Goal: Task Accomplishment & Management: Manage account settings

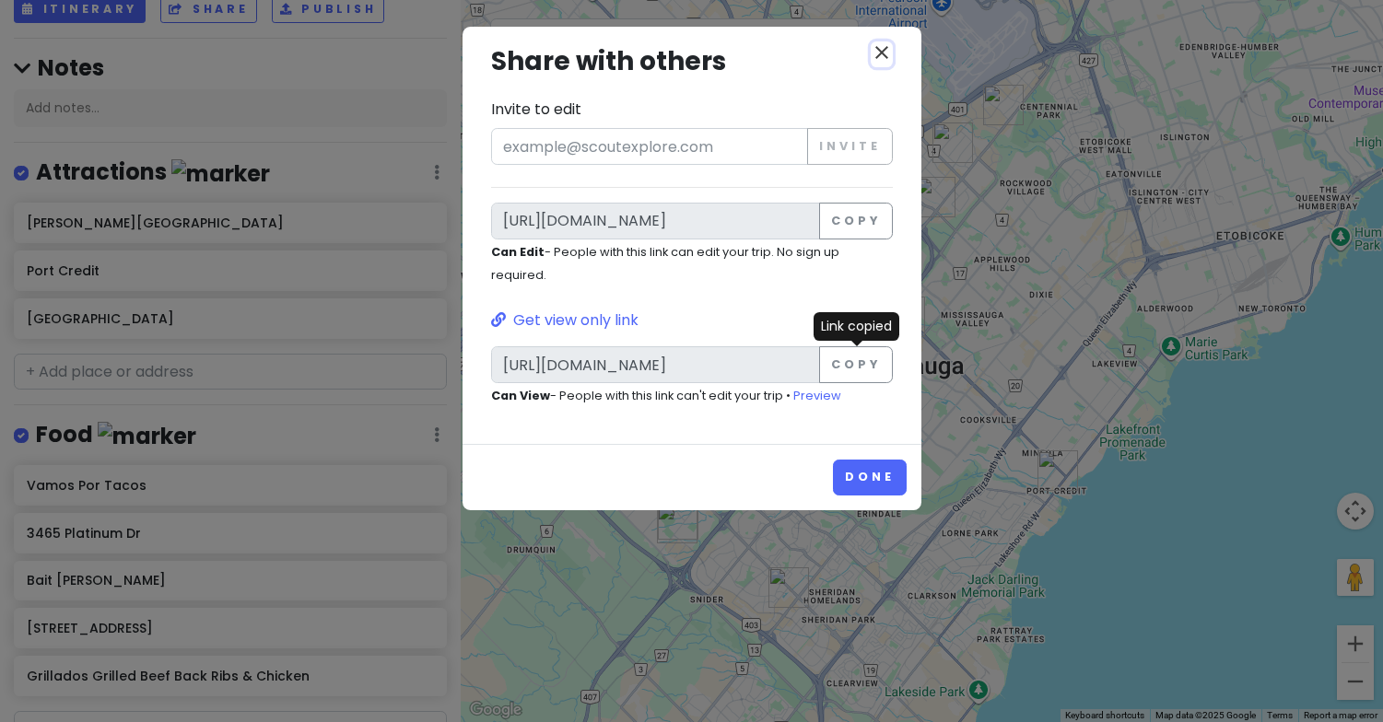
click at [877, 52] on icon "close" at bounding box center [882, 52] width 22 height 22
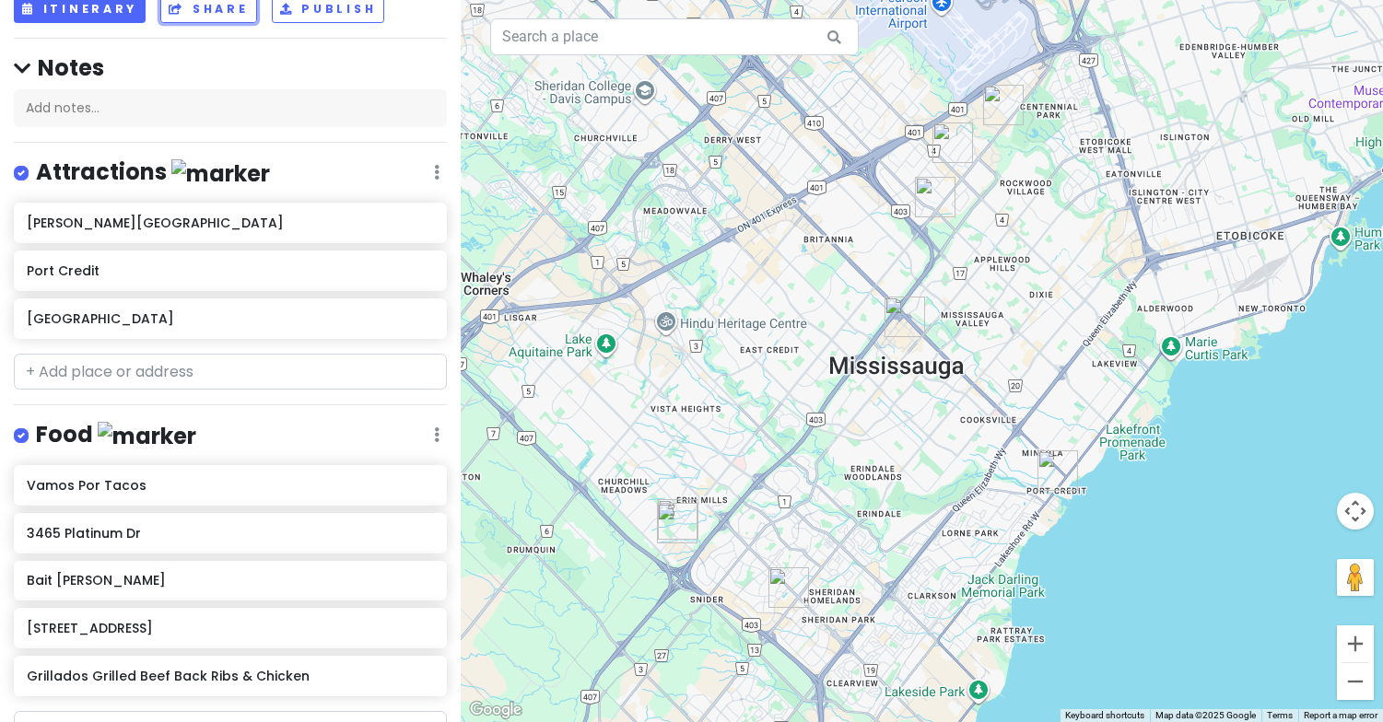
scroll to position [115, 0]
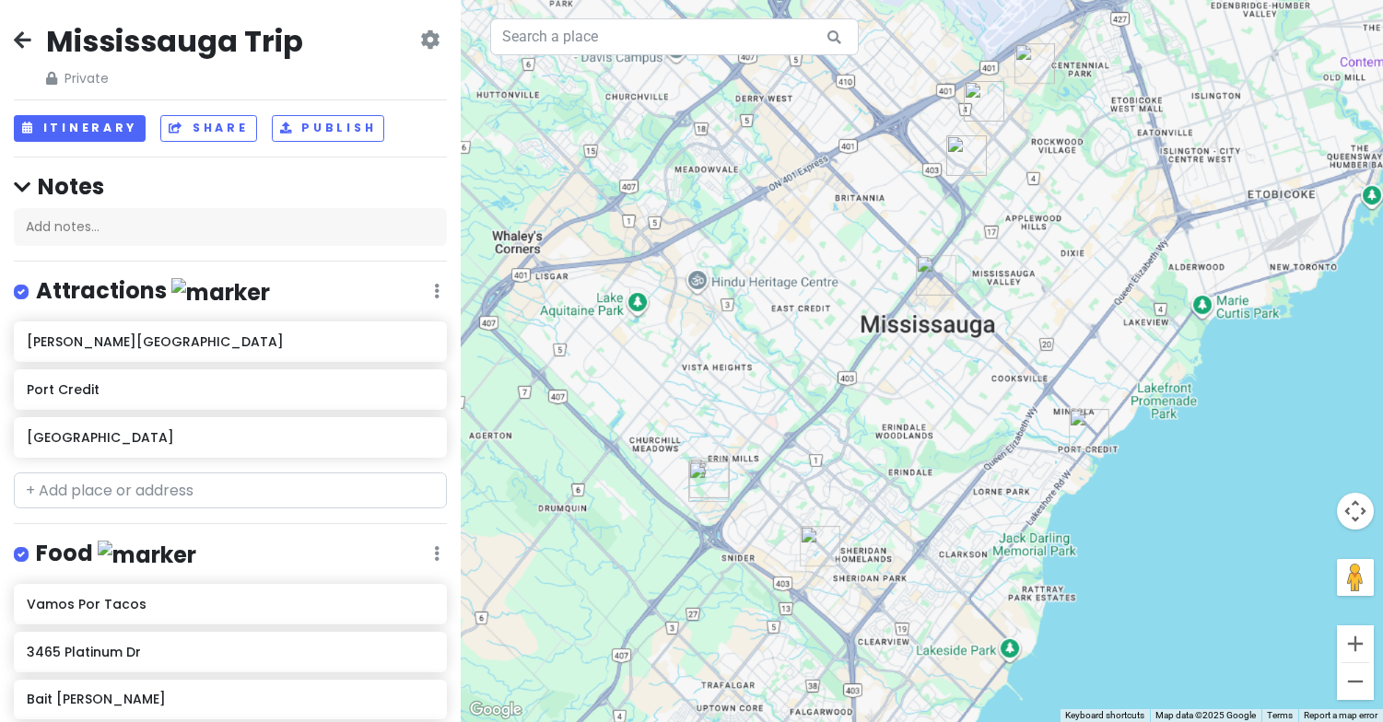
click at [27, 38] on icon at bounding box center [23, 39] width 18 height 15
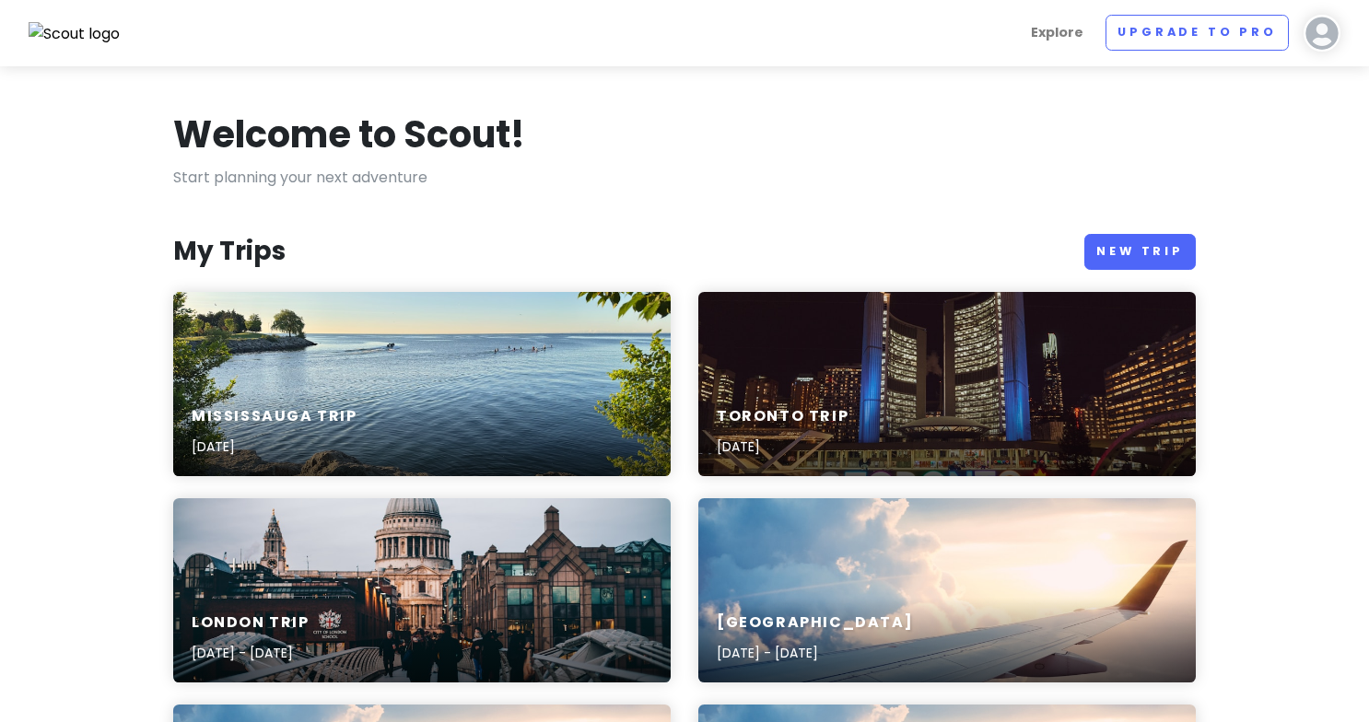
click at [1334, 32] on img at bounding box center [1322, 33] width 37 height 37
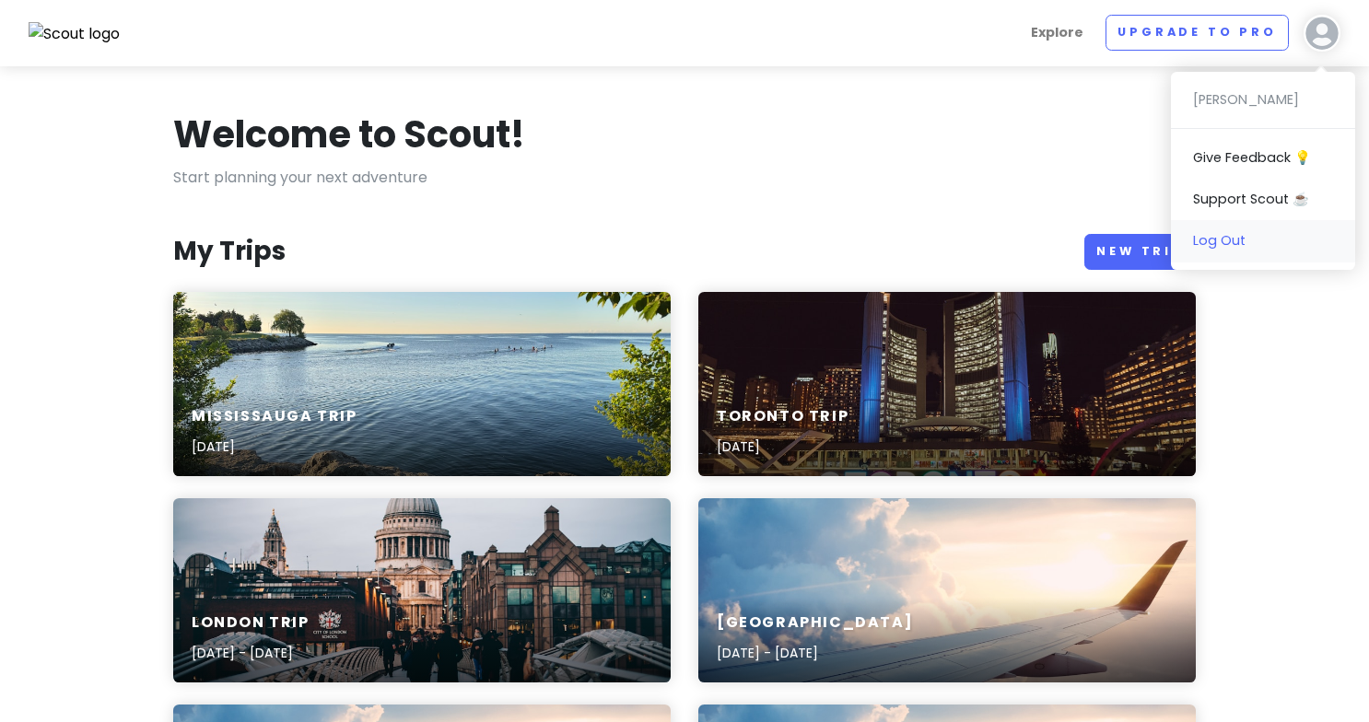
click at [1242, 245] on link "Log Out" at bounding box center [1263, 240] width 184 height 41
